Goal: Find contact information: Find contact information

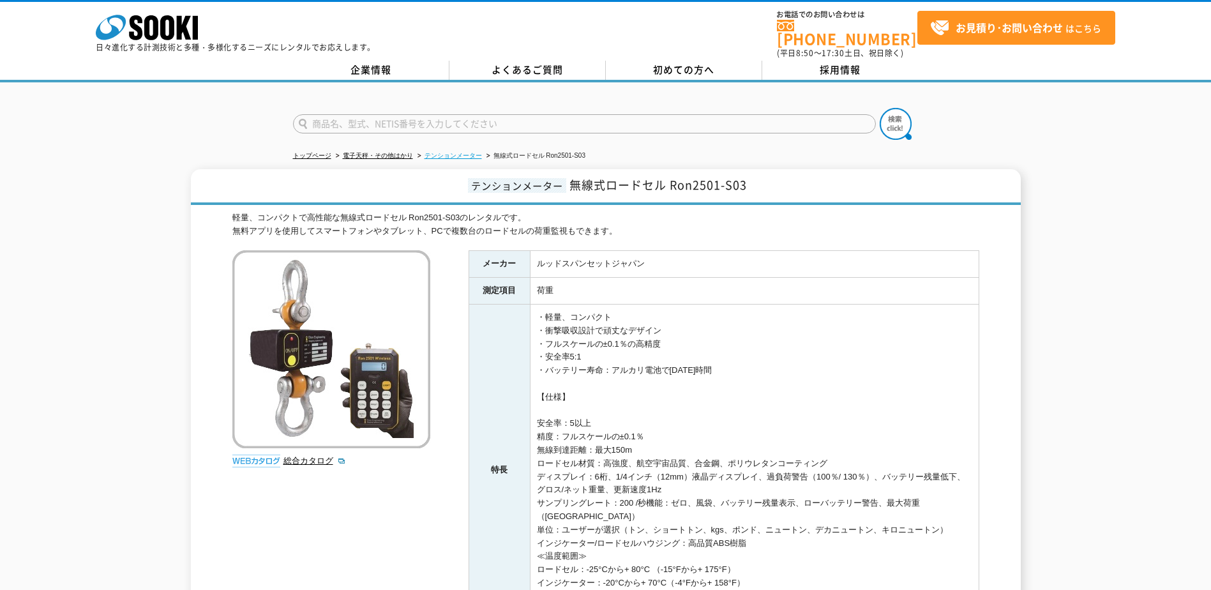
click at [453, 152] on link "テンションメーター" at bounding box center [452, 155] width 57 height 7
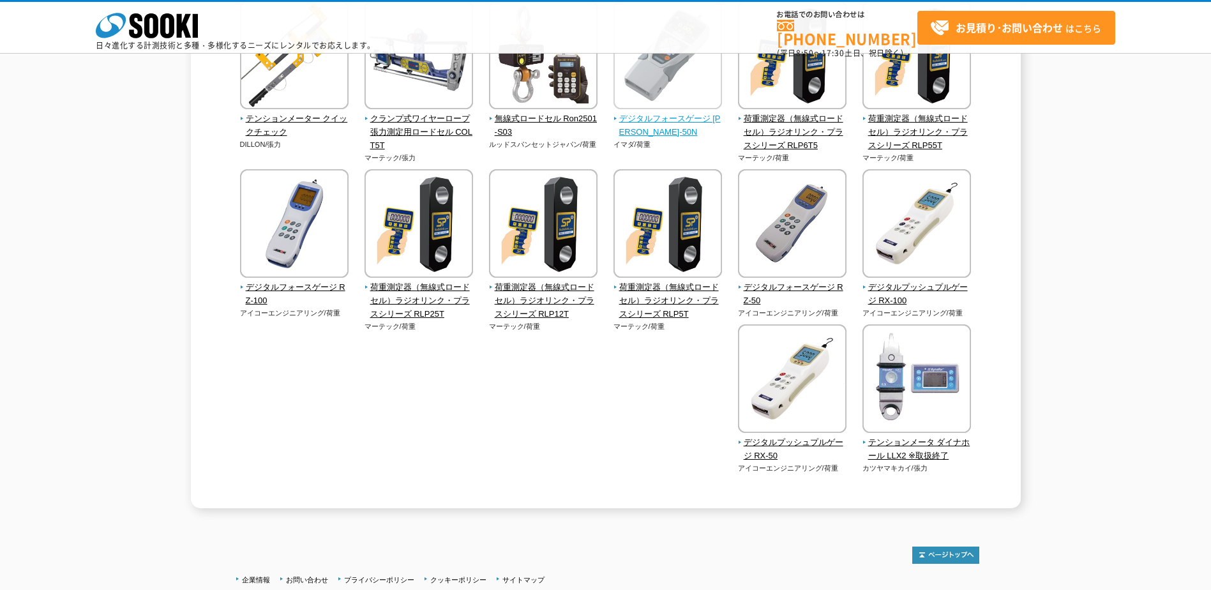
scroll to position [255, 0]
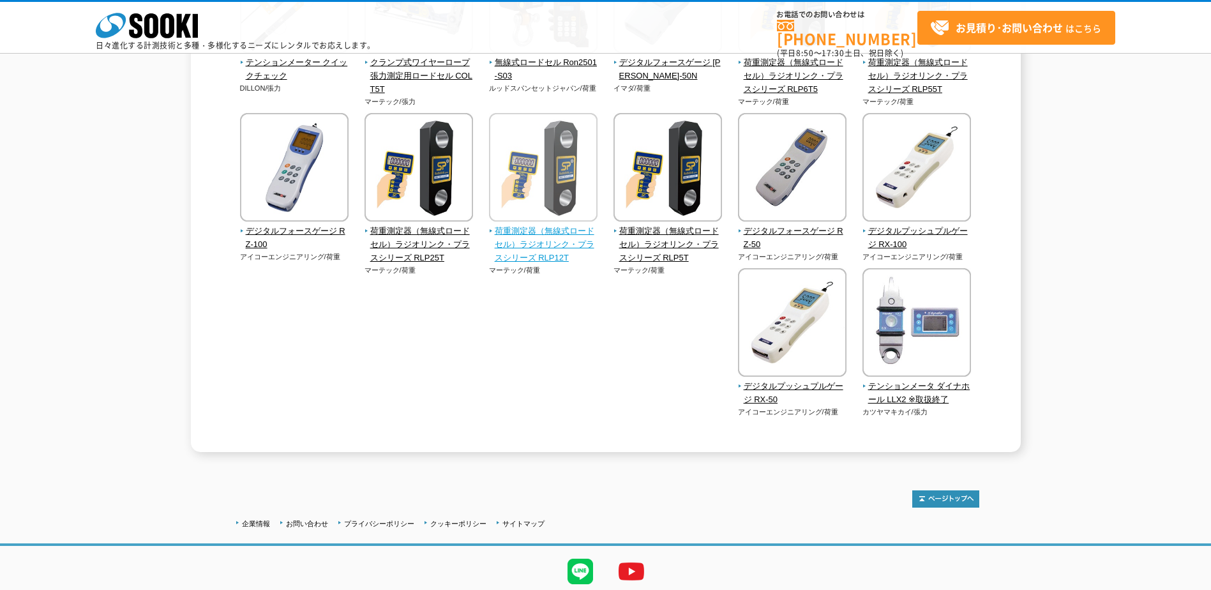
click at [489, 264] on span "荷重測定器（無線式ロードセル）ラジオリンク・プラスシリーズ RLP12T" at bounding box center [543, 245] width 109 height 40
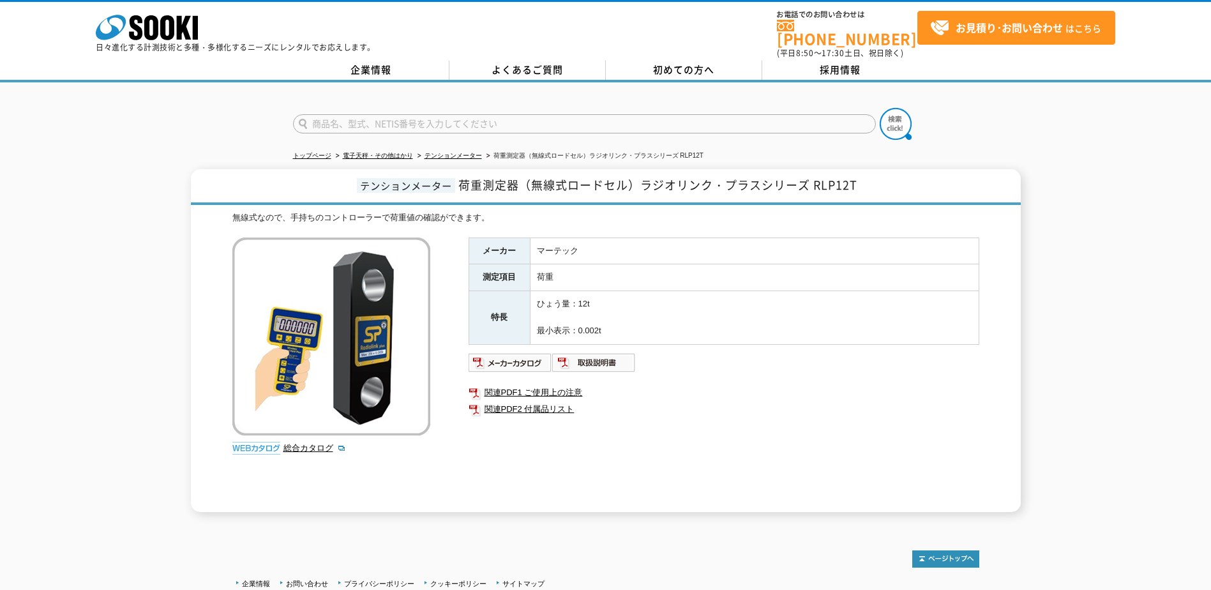
drag, startPoint x: 537, startPoint y: 321, endPoint x: 615, endPoint y: 321, distance: 77.2
click at [615, 321] on td "ひょう量：12t 最小表示：0.002t" at bounding box center [754, 317] width 449 height 53
click at [388, 65] on link "企業情報" at bounding box center [371, 70] width 156 height 19
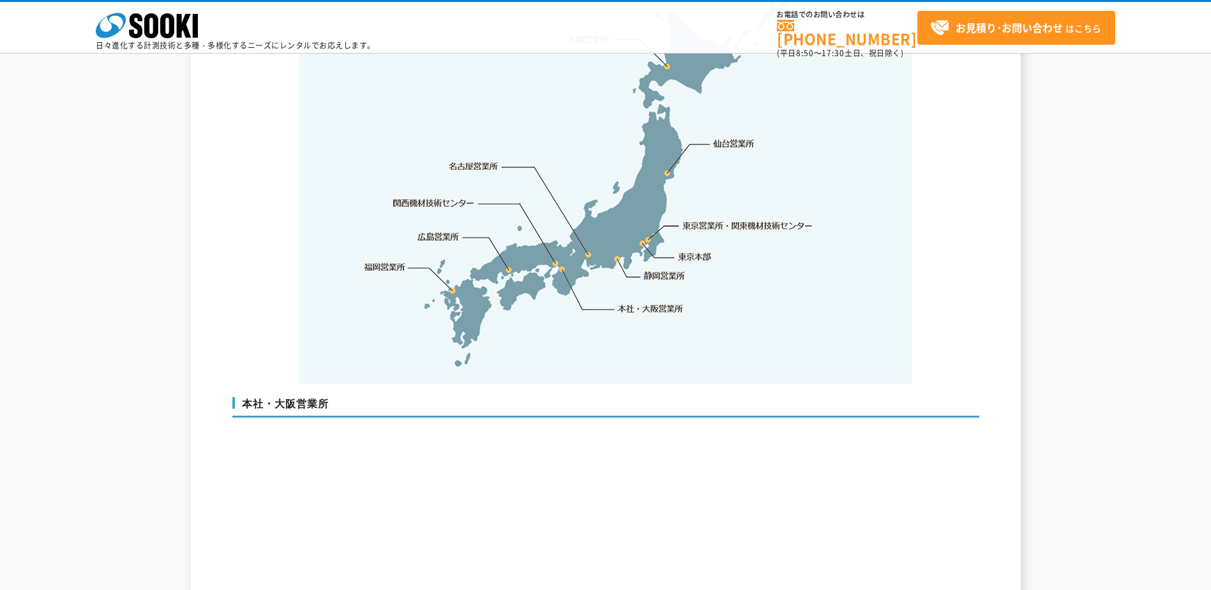
scroll to position [2638, 0]
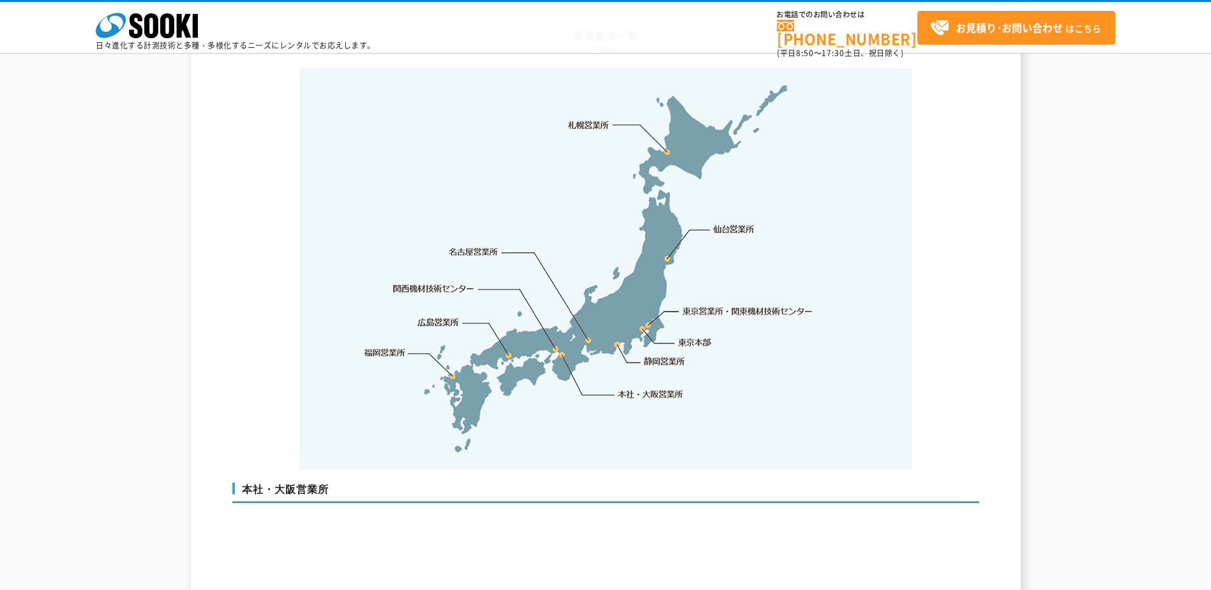
click at [724, 304] on link "東京営業所・関東機材技術センター" at bounding box center [748, 310] width 131 height 13
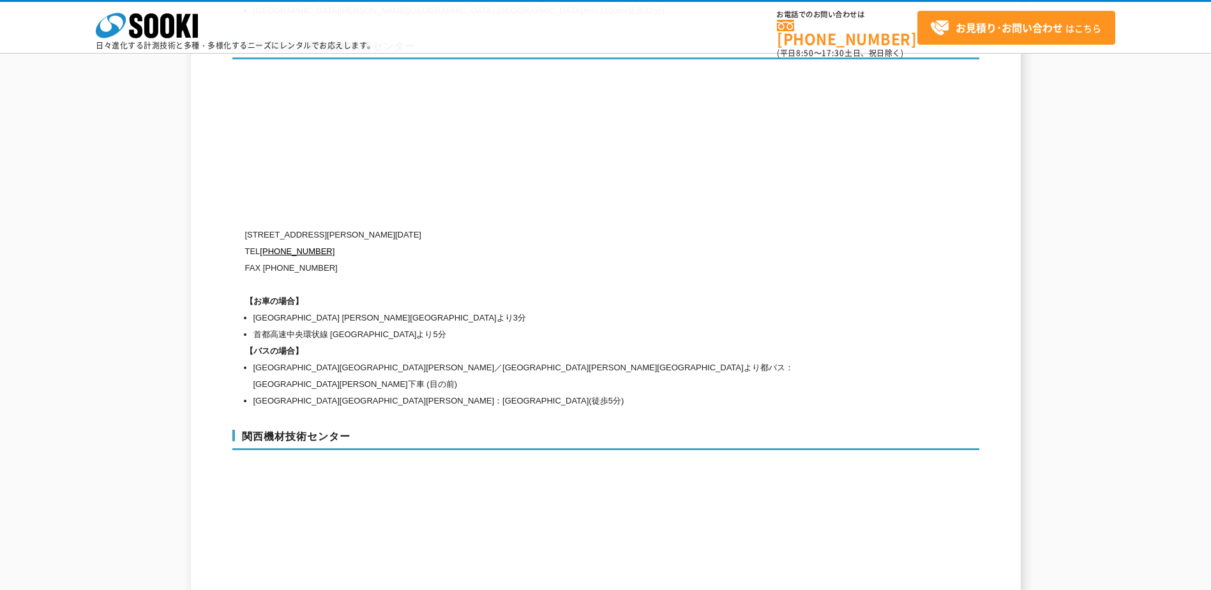
scroll to position [5307, 0]
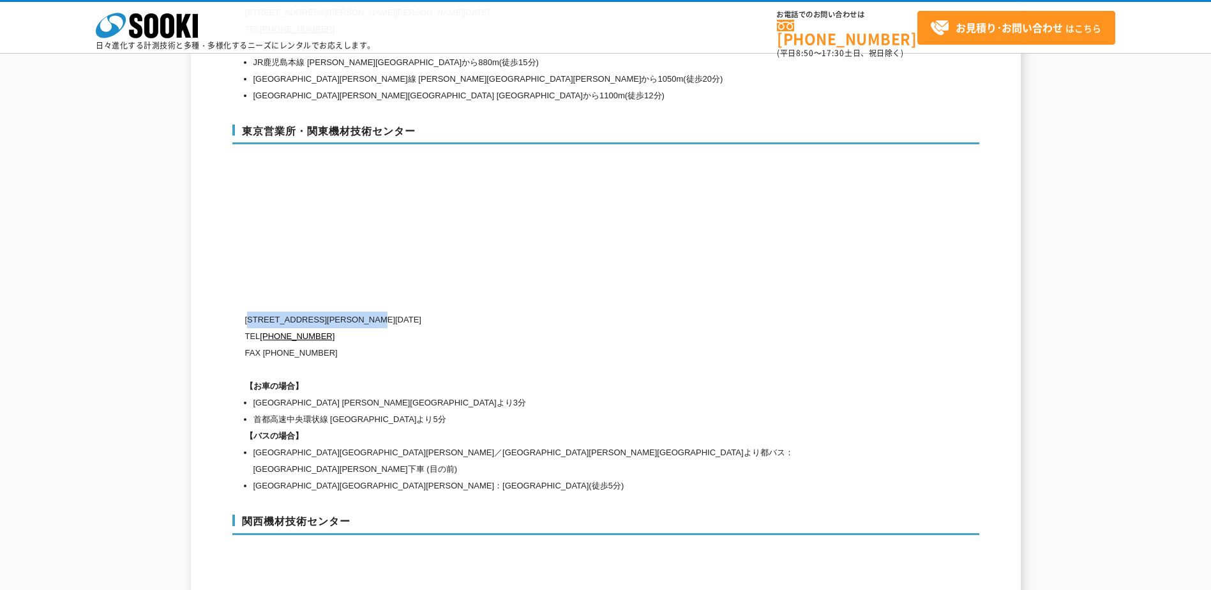
drag, startPoint x: 251, startPoint y: 294, endPoint x: 422, endPoint y: 291, distance: 171.7
click at [422, 311] on p "[STREET_ADDRESS][PERSON_NAME][DATE]" at bounding box center [551, 319] width 613 height 17
click at [534, 236] on div "東京営業所・関東機材技術センター [STREET_ADDRESS][PERSON_NAME][DATE] [PHONE_NUMBER] FAX [PHONE_…" at bounding box center [605, 307] width 747 height 391
